Goal: Information Seeking & Learning: Learn about a topic

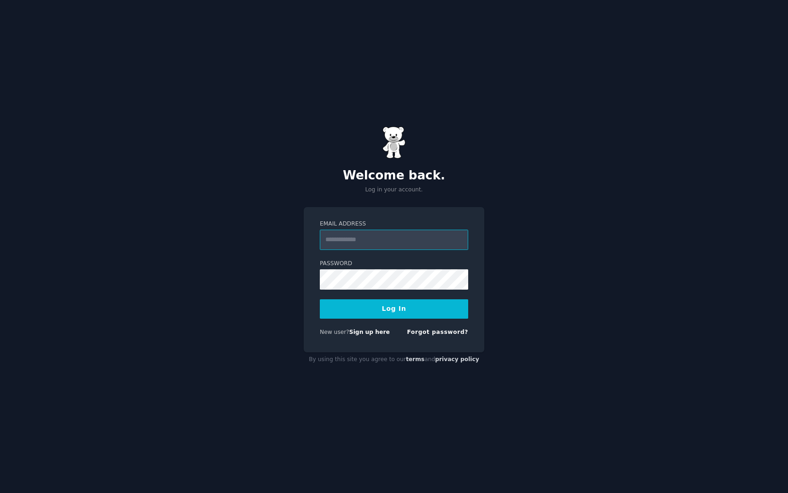
type input "**********"
click at [394, 308] on button "Log In" at bounding box center [394, 308] width 148 height 19
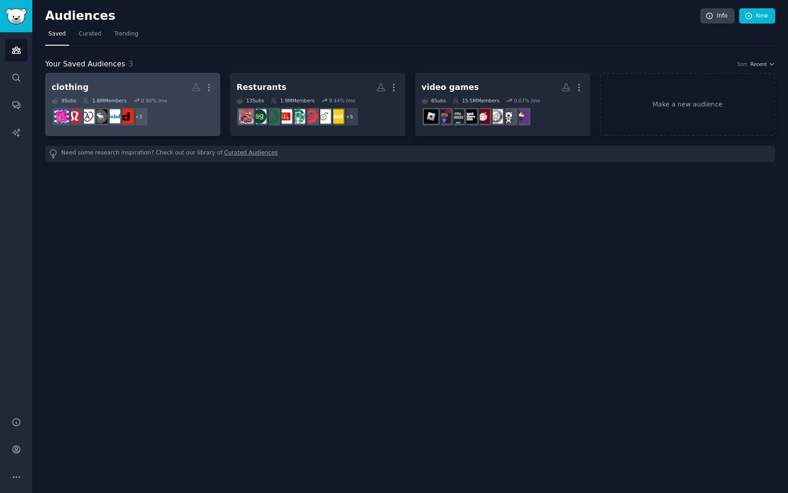
click at [182, 98] on div "9 Sub s 1.6M Members 0.90 % /mo" at bounding box center [133, 100] width 162 height 6
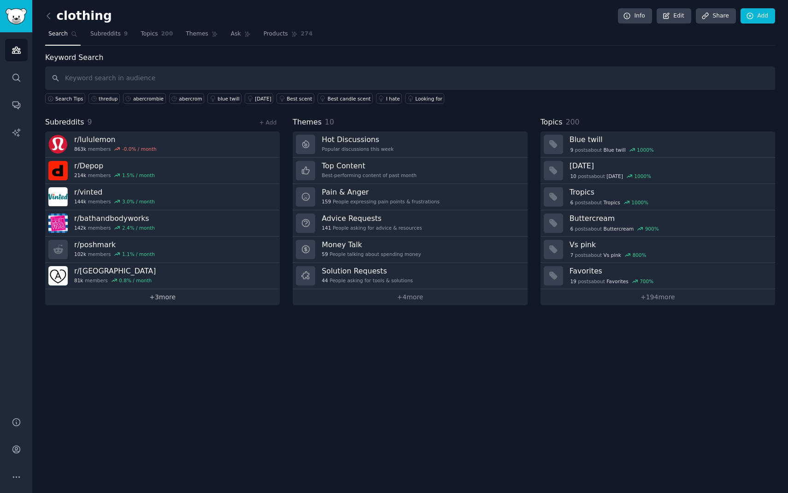
click at [177, 295] on link "+ 3 more" at bounding box center [162, 297] width 235 height 16
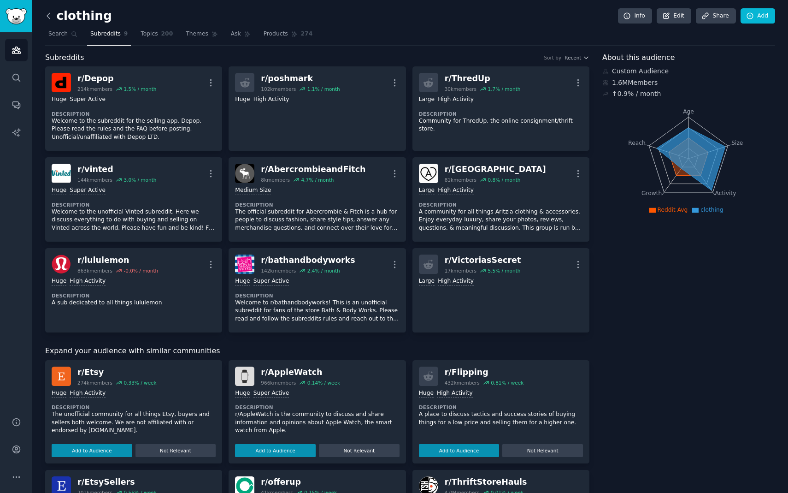
click at [51, 17] on icon at bounding box center [49, 16] width 10 height 10
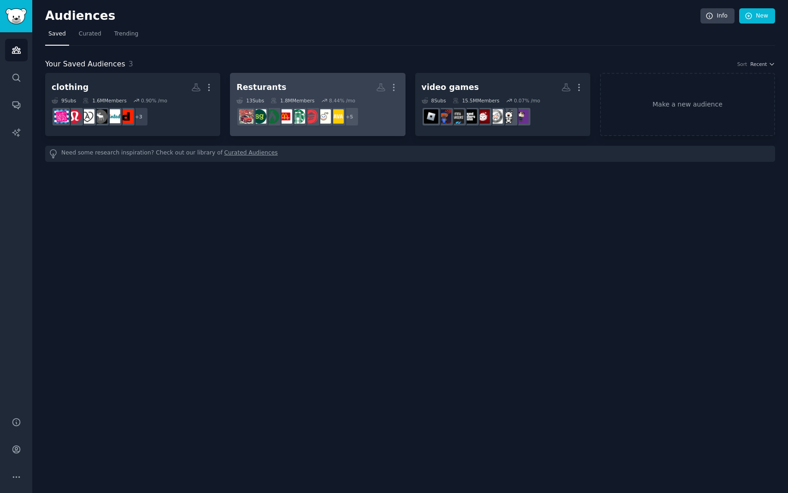
click at [310, 85] on h2 "Resturants More" at bounding box center [317, 87] width 162 height 16
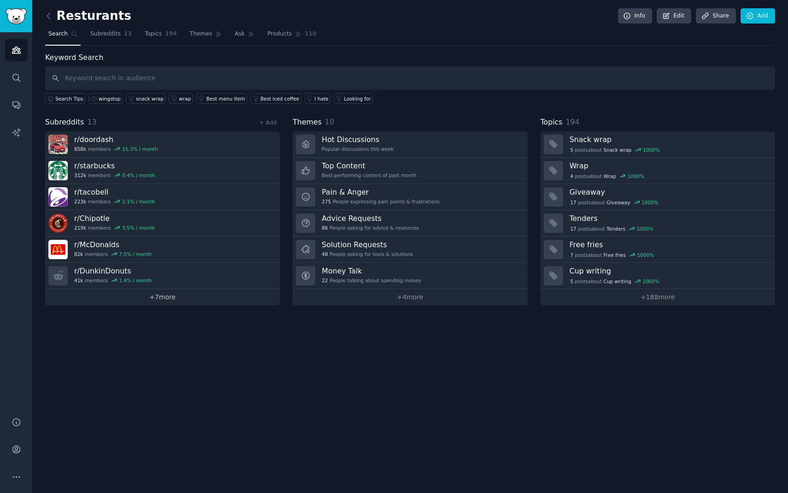
click at [180, 298] on link "+ 7 more" at bounding box center [162, 297] width 235 height 16
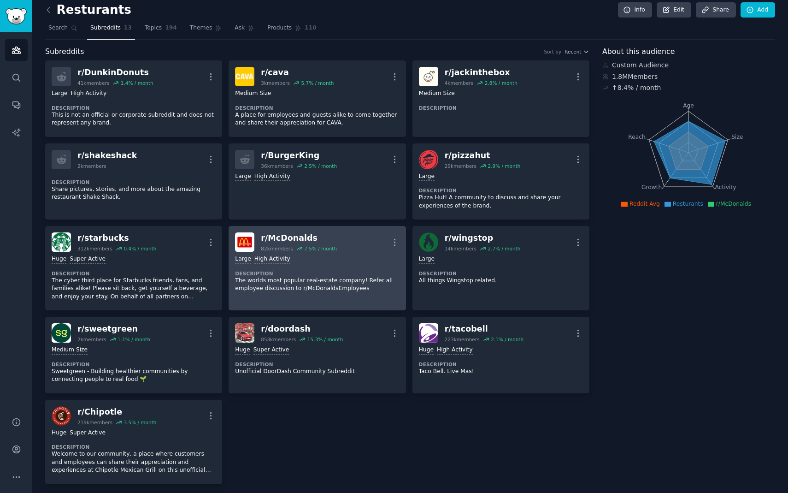
scroll to position [6, 0]
click at [309, 287] on p "The worlds most popular real-estate company! Refer all employee discussion to r…" at bounding box center [317, 285] width 164 height 16
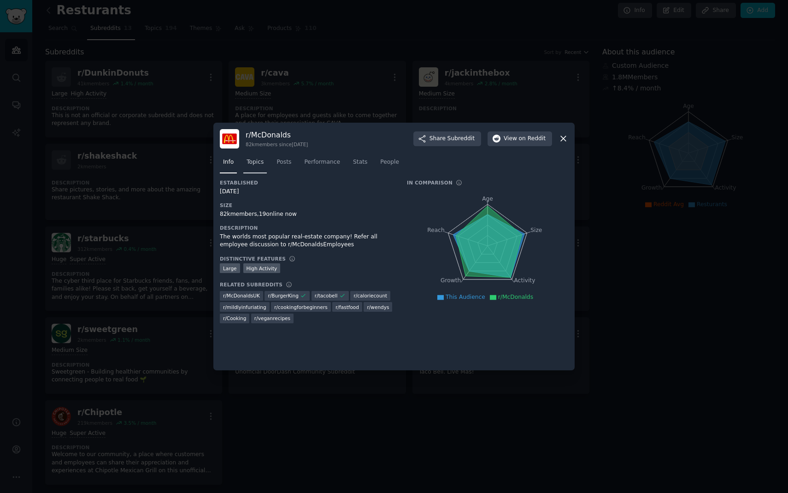
click at [263, 164] on span "Topics" at bounding box center [254, 162] width 17 height 8
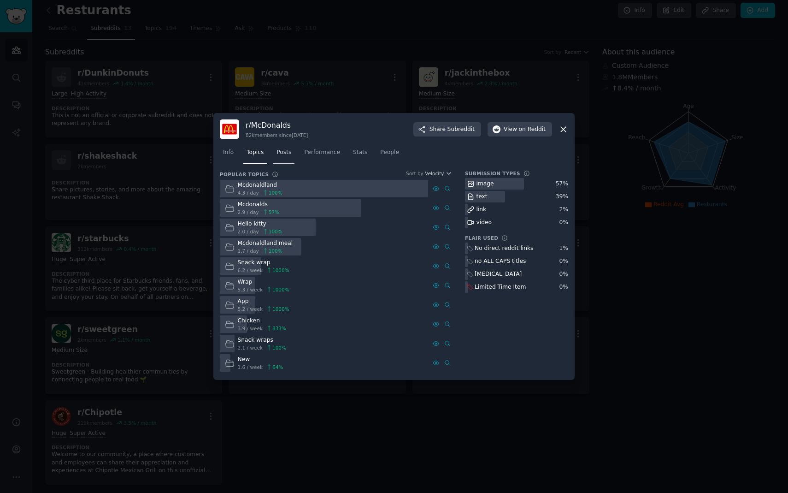
click at [284, 157] on link "Posts" at bounding box center [283, 154] width 21 height 19
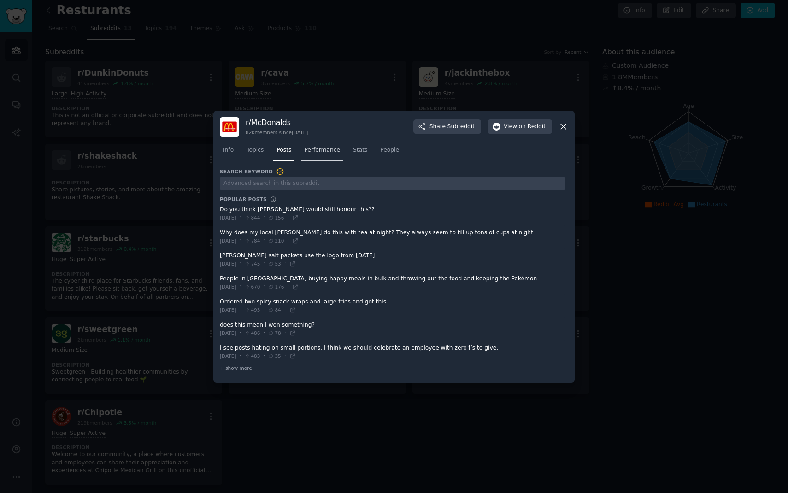
click at [319, 152] on span "Performance" at bounding box center [322, 150] width 36 height 8
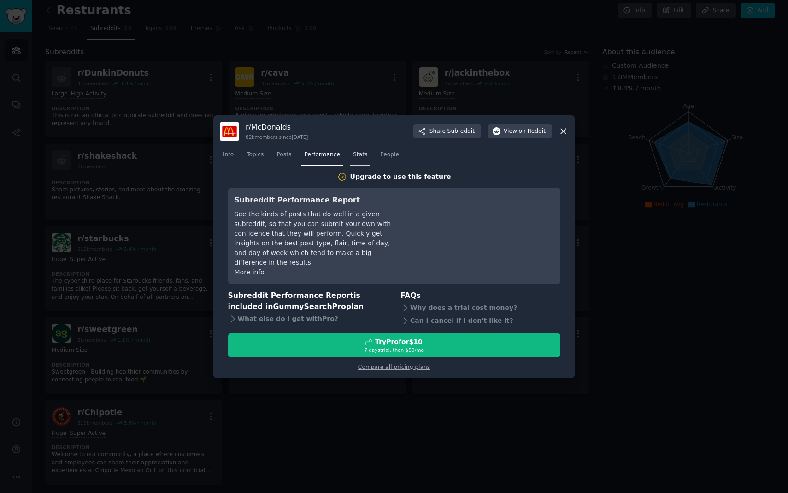
click at [351, 157] on link "Stats" at bounding box center [360, 156] width 21 height 19
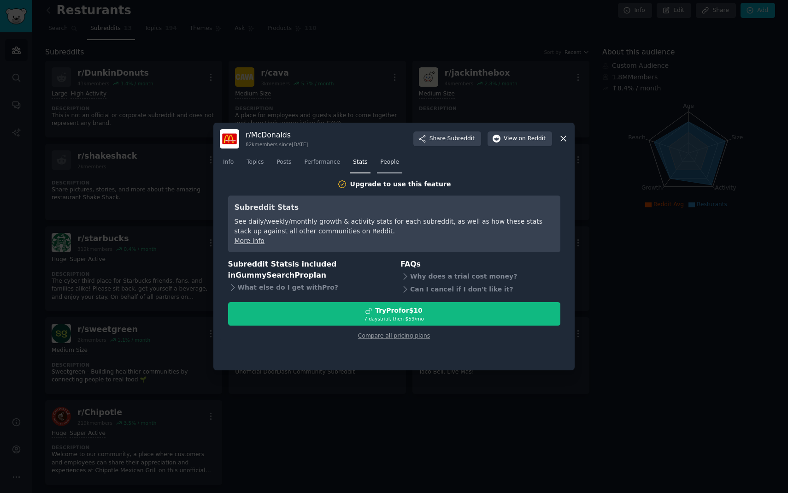
click at [387, 157] on link "People" at bounding box center [389, 164] width 25 height 19
click at [370, 157] on link "Stats" at bounding box center [360, 164] width 21 height 19
click at [182, 198] on div at bounding box center [394, 246] width 788 height 493
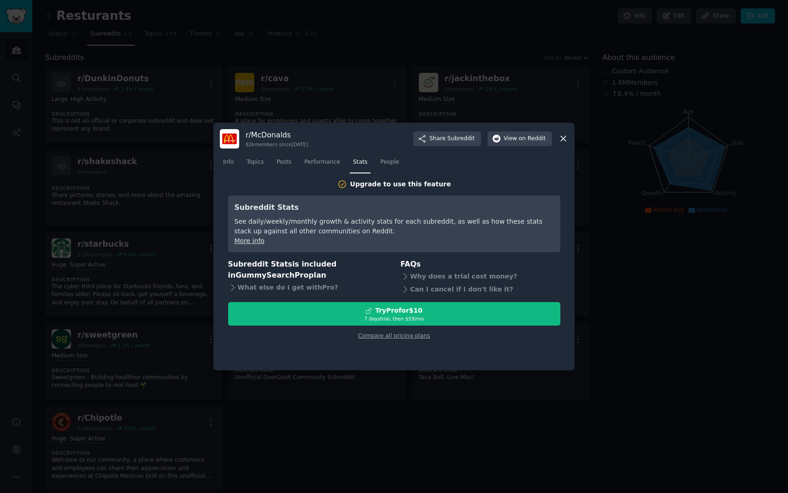
click at [307, 92] on div at bounding box center [394, 246] width 788 height 493
